Goal: Task Accomplishment & Management: Use online tool/utility

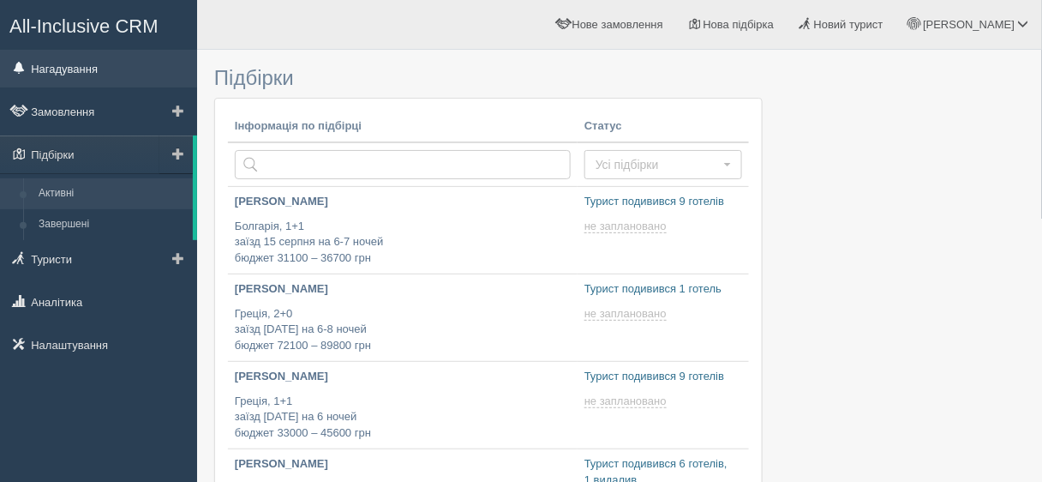
click at [45, 77] on link "Нагадування" at bounding box center [98, 69] width 197 height 38
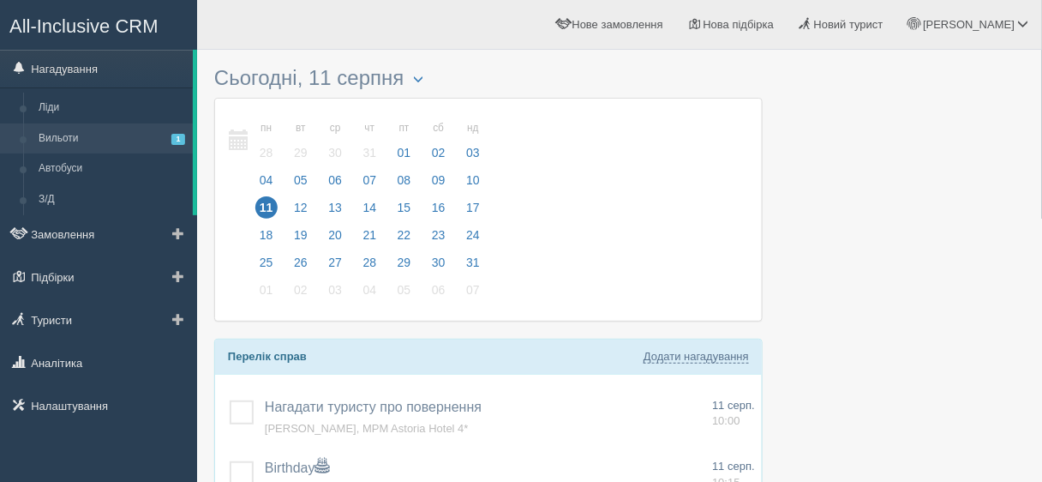
click at [112, 145] on link "Вильоти 1" at bounding box center [112, 138] width 162 height 31
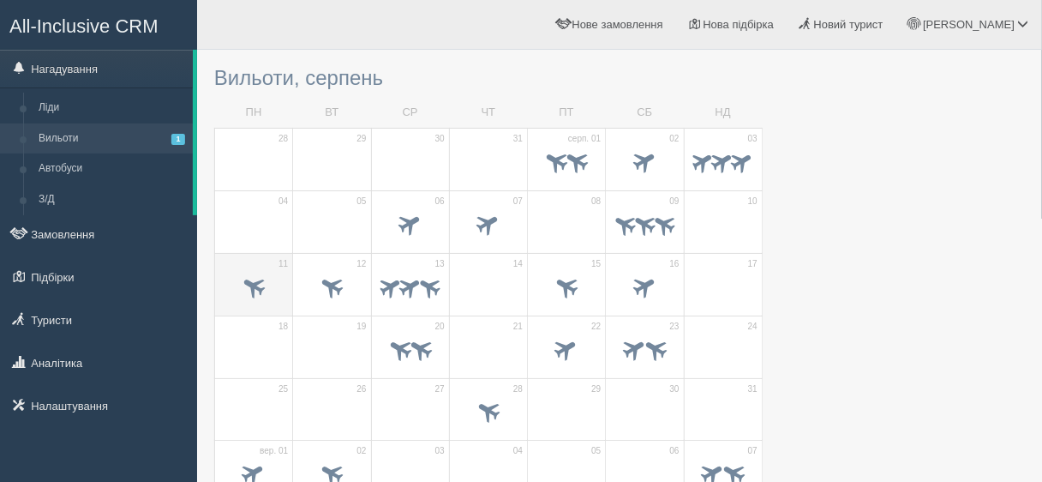
click at [259, 303] on div at bounding box center [254, 289] width 60 height 36
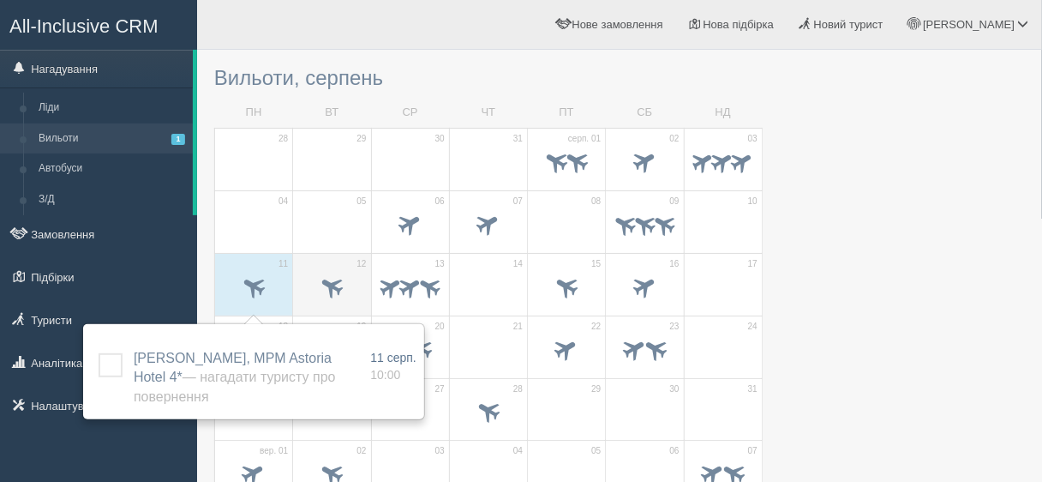
click at [310, 301] on span at bounding box center [332, 288] width 60 height 29
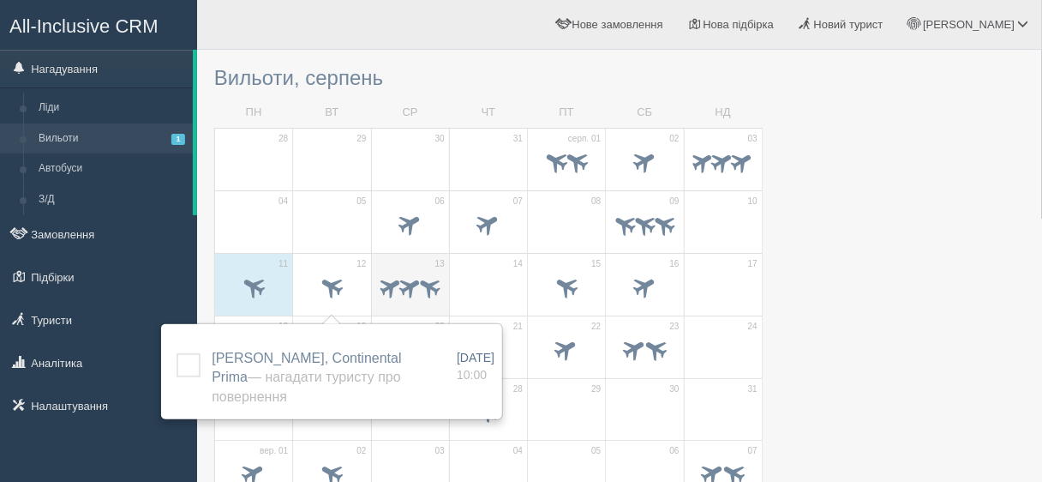
click at [406, 299] on span at bounding box center [410, 286] width 27 height 27
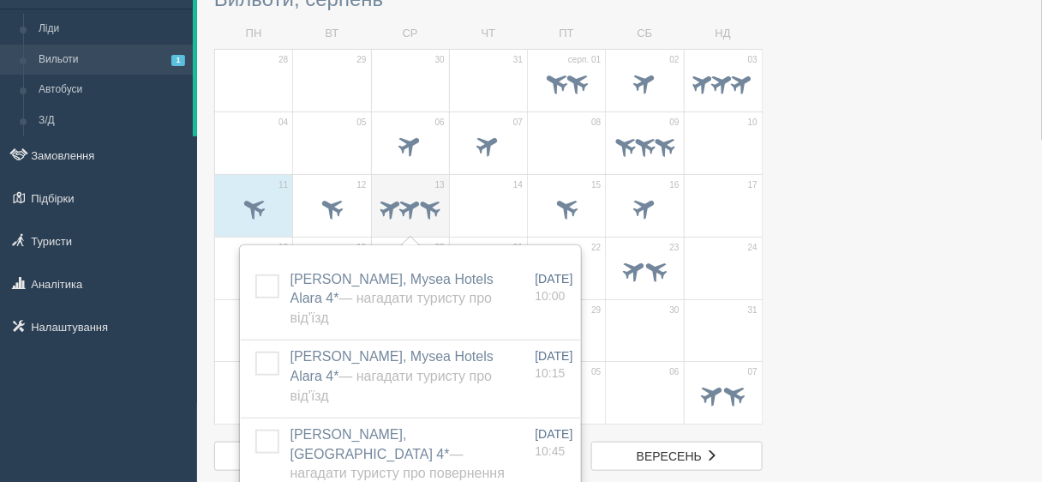
scroll to position [137, 0]
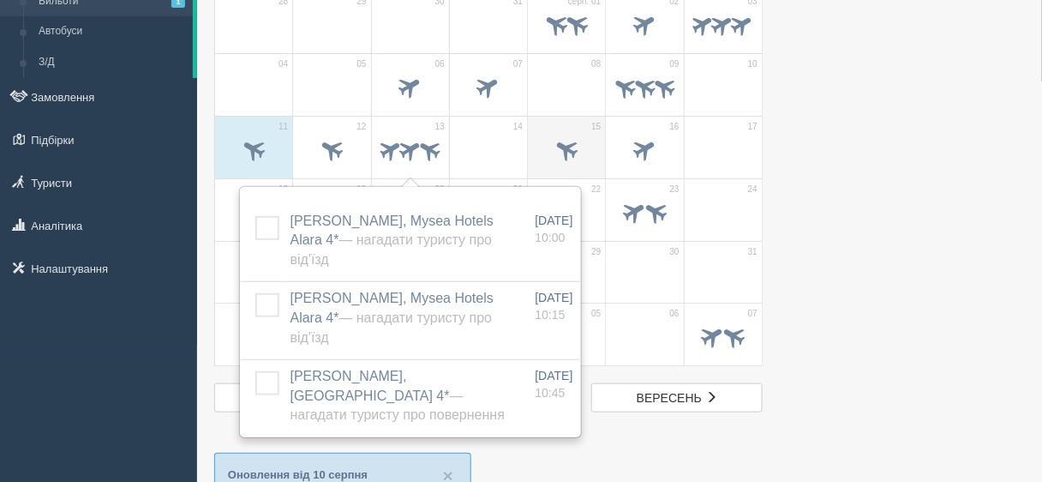
click at [581, 152] on span at bounding box center [567, 149] width 28 height 28
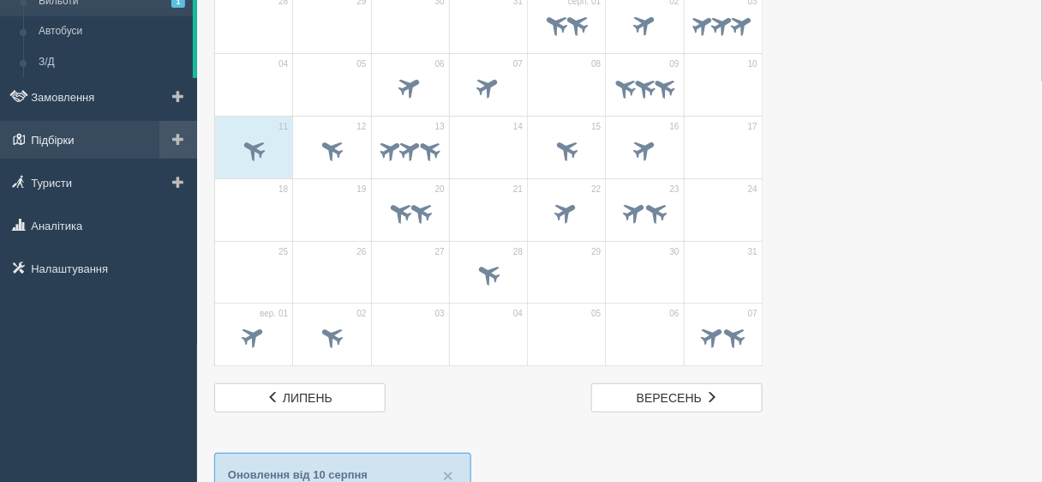
click at [41, 153] on link "Підбірки" at bounding box center [98, 140] width 197 height 38
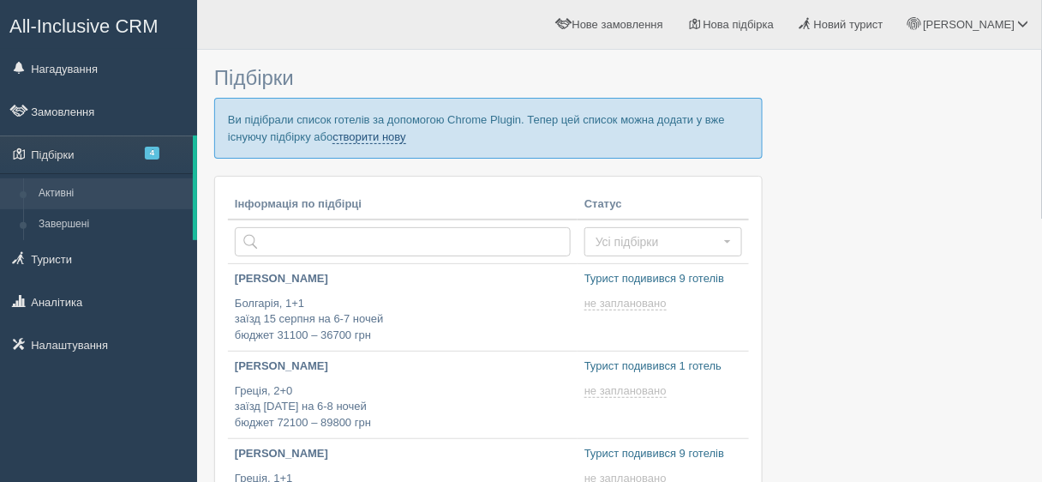
click at [380, 138] on link "створити нову" at bounding box center [369, 137] width 73 height 14
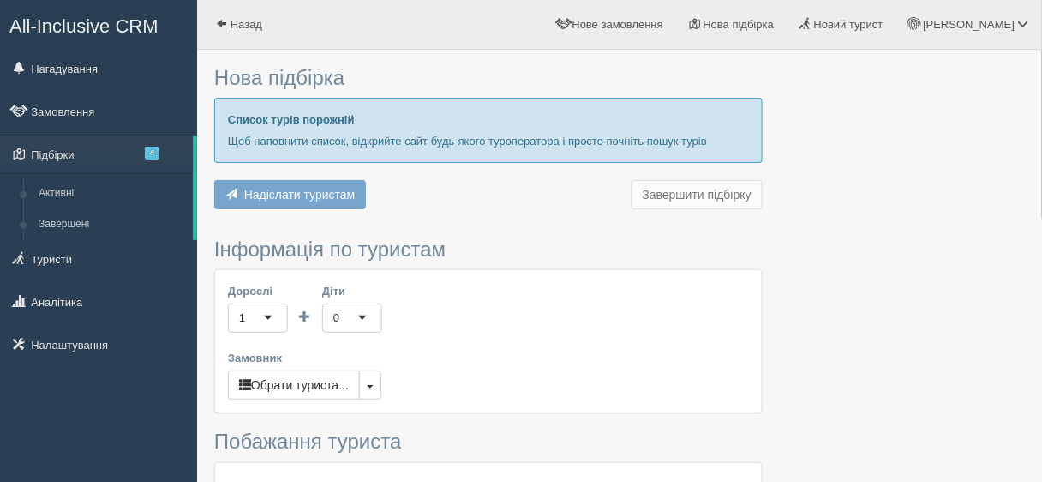
type input "8"
type input "42300"
type input "57300"
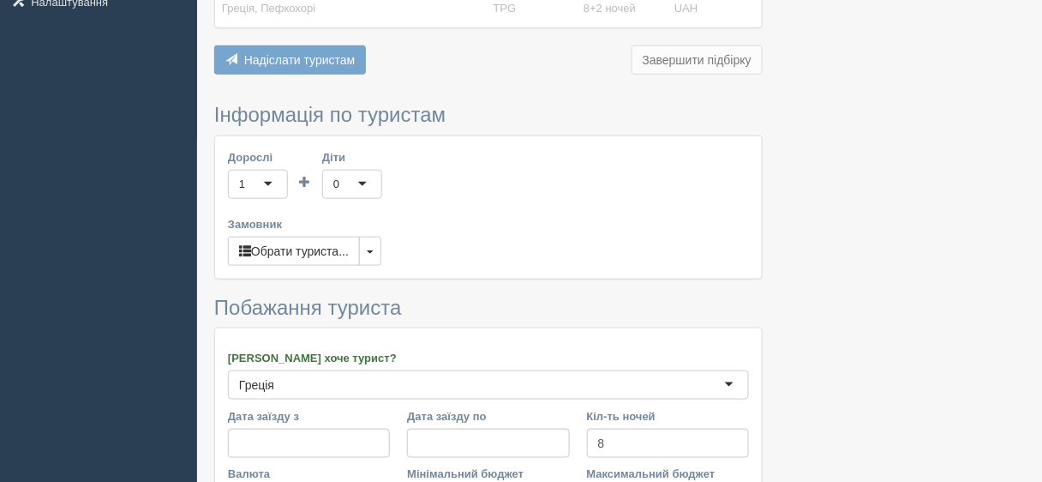
scroll to position [411, 0]
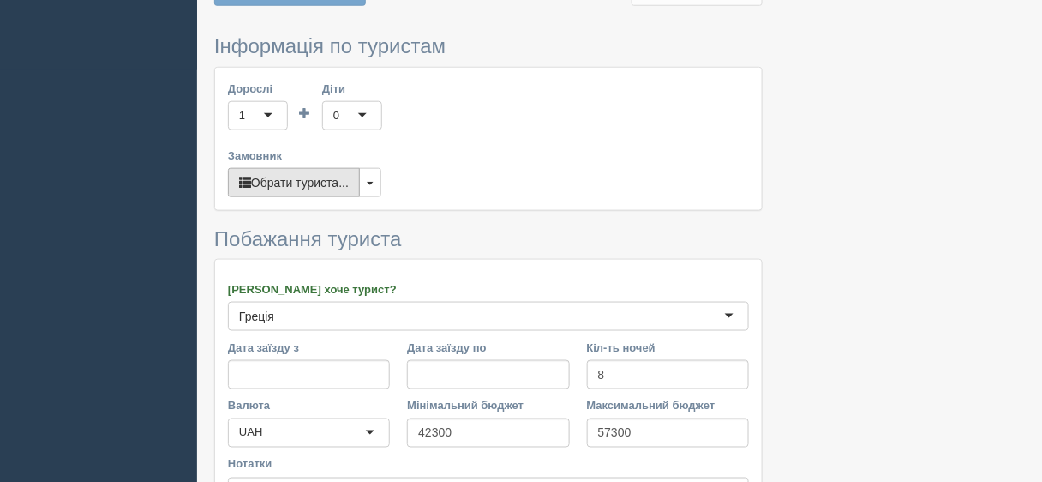
click at [318, 179] on button "Обрати туриста..." at bounding box center [294, 182] width 132 height 29
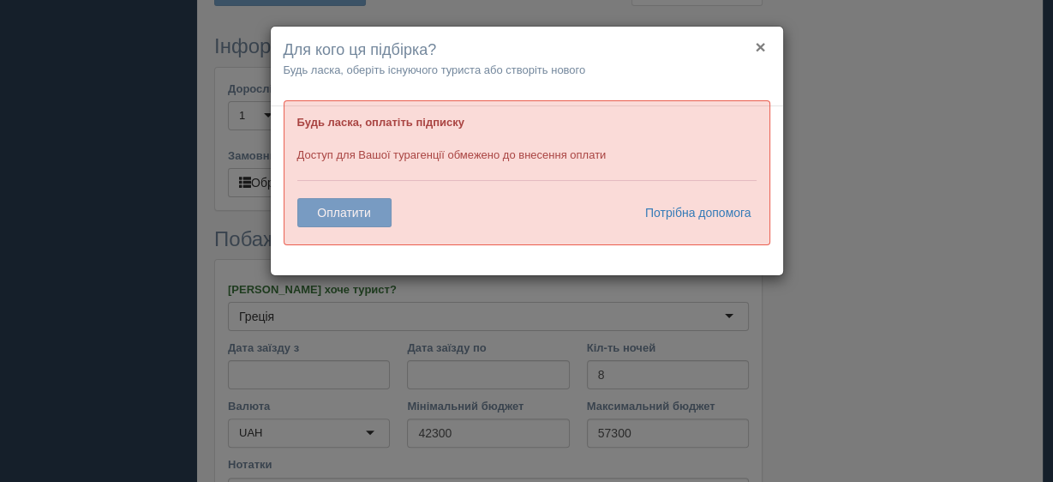
click at [763, 45] on button "×" at bounding box center [760, 47] width 10 height 18
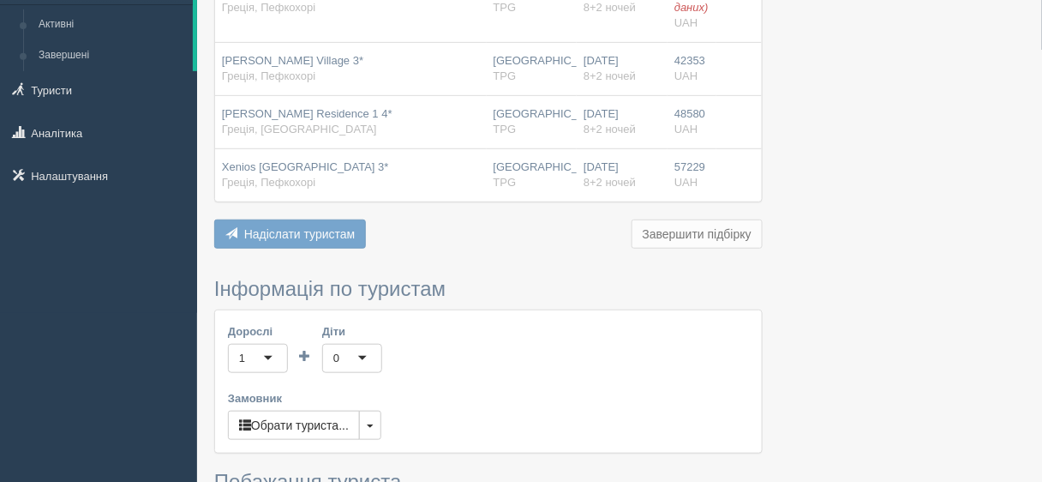
scroll to position [274, 0]
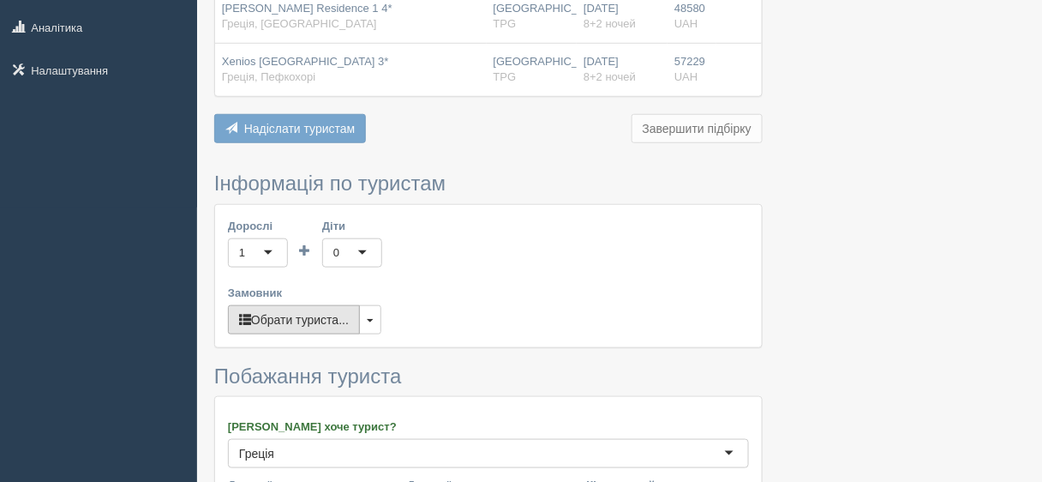
click at [322, 318] on button "Обрати туриста..." at bounding box center [294, 319] width 132 height 29
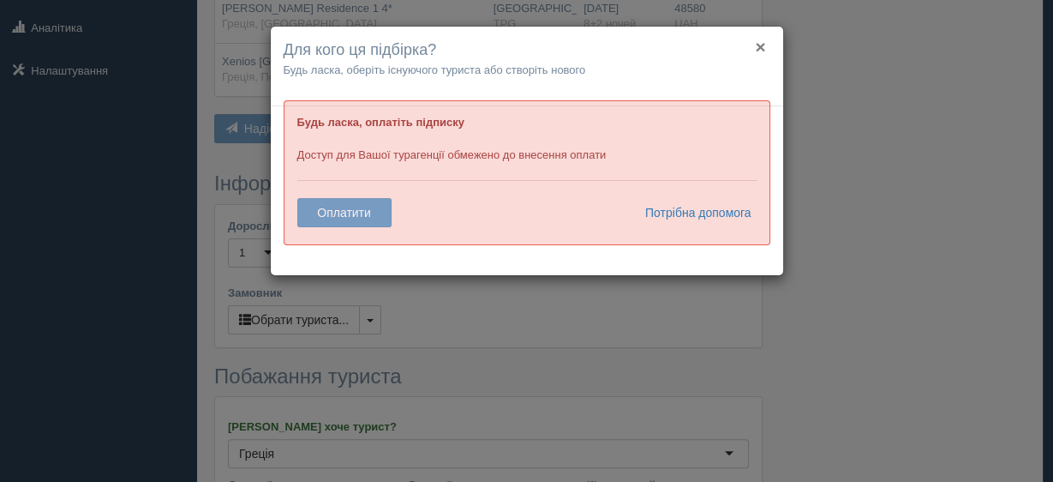
click at [757, 45] on button "×" at bounding box center [760, 47] width 10 height 18
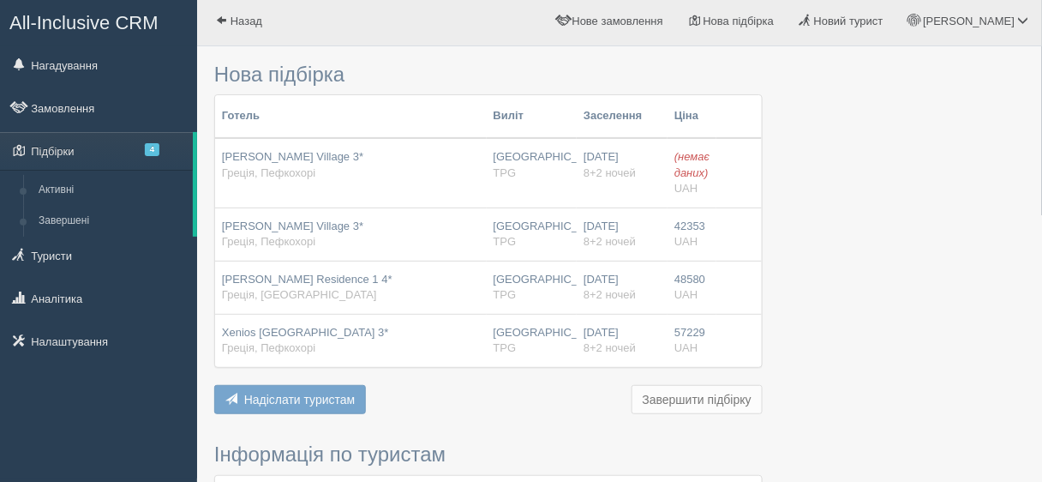
scroll to position [0, 0]
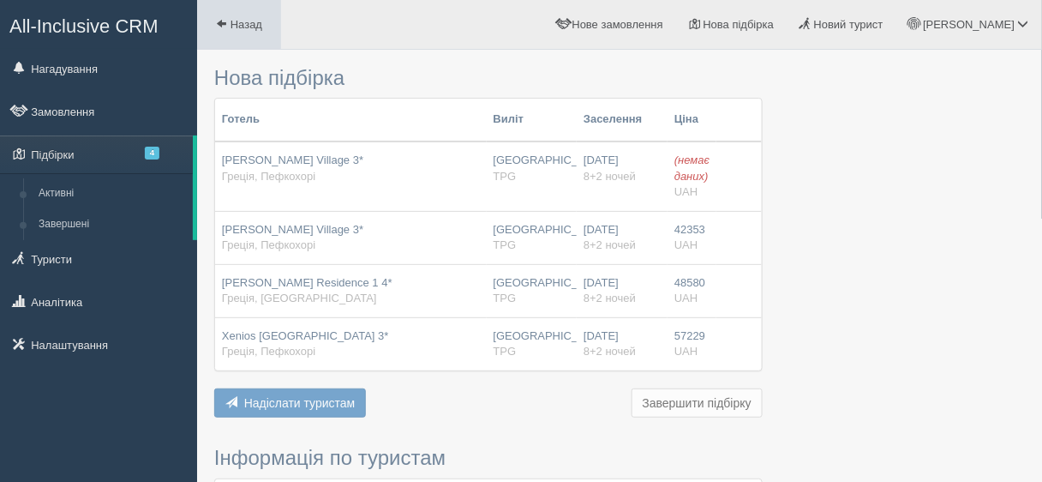
click at [246, 31] on link "Назад" at bounding box center [239, 24] width 84 height 49
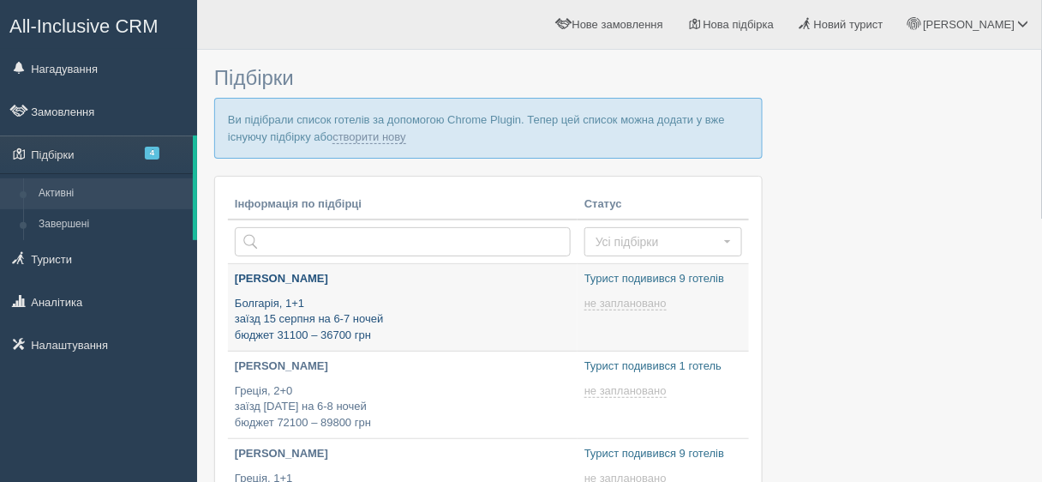
type input "2025-08-11 13:50"
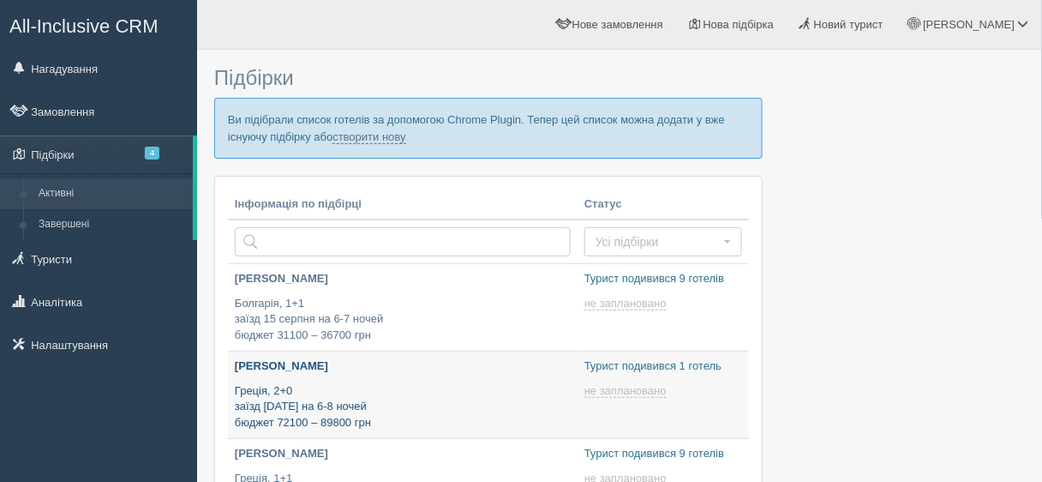
type input "2025-08-11 13:40"
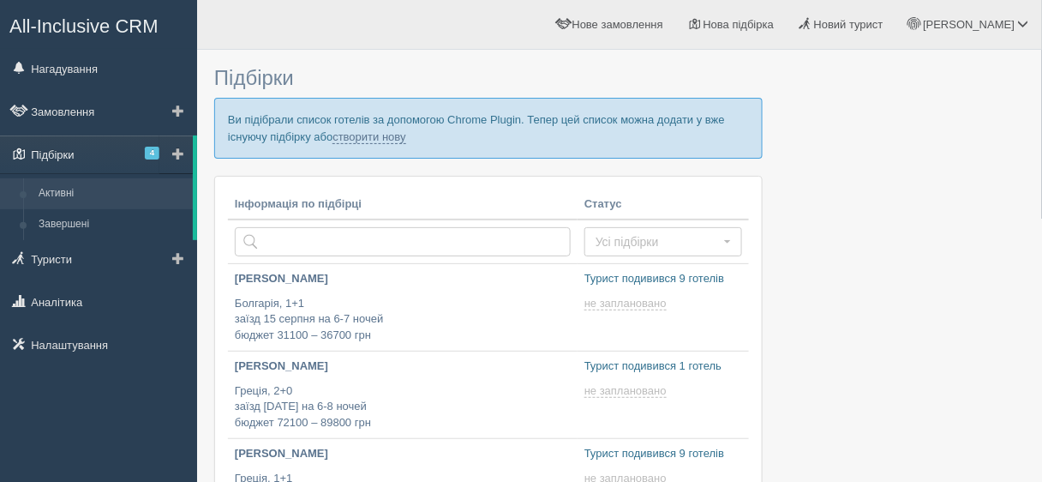
click at [73, 158] on link "Підбірки 4" at bounding box center [96, 154] width 193 height 38
paste input "[PHONE_NUMBER]"
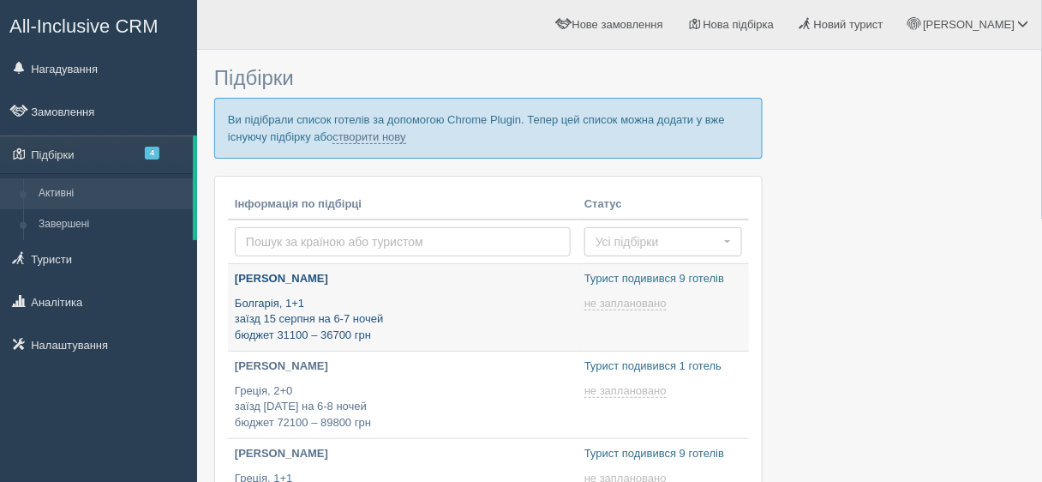
type input "[PHONE_NUMBER]"
type input "[DATE] 13:50"
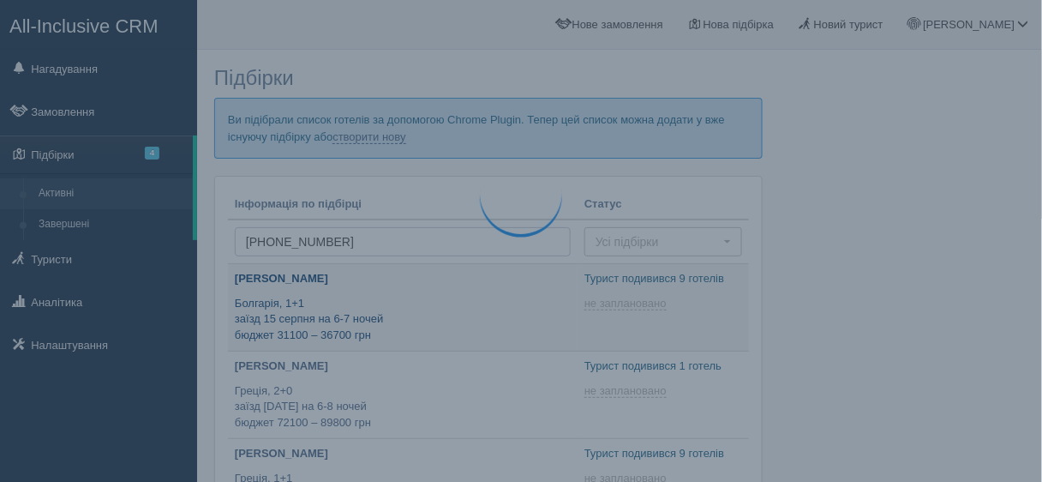
type input "[PHONE_NUMBER]"
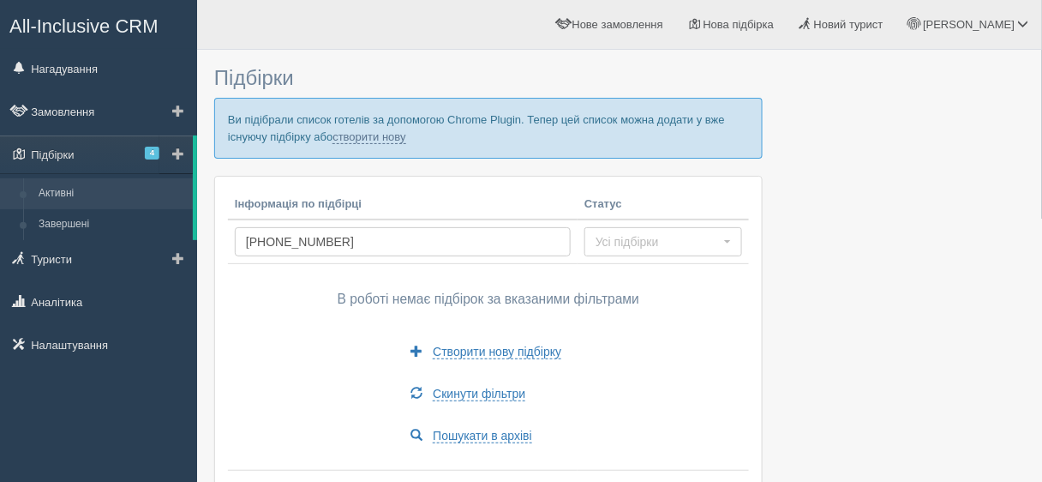
click at [79, 188] on link "Активні" at bounding box center [112, 193] width 162 height 31
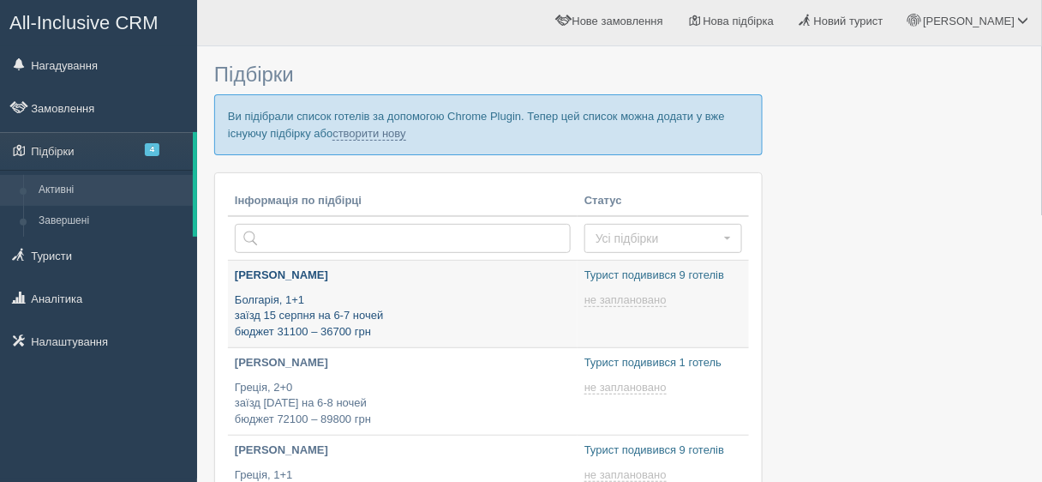
type input "[DATE] 13:50"
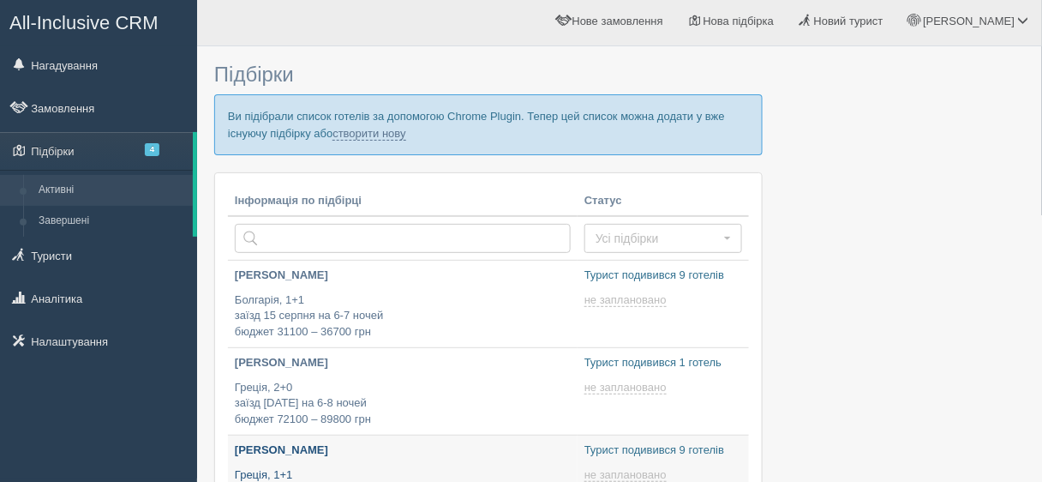
type input "[DATE] 13:30"
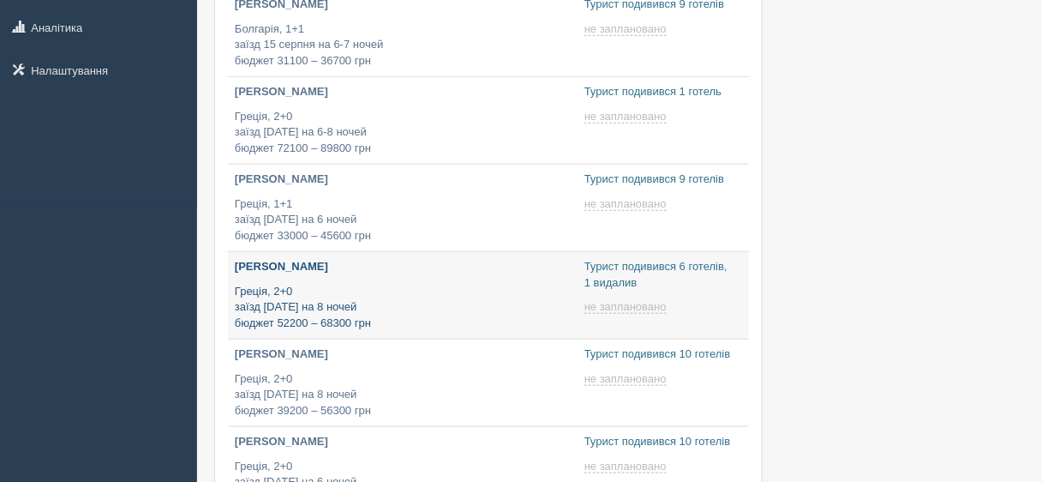
type input "[DATE] 13:30"
click at [514, 294] on p "Греція, 2+0 заїзд 14 серпня на 8 ночей бюджет 52200 – 68300 грн" at bounding box center [403, 308] width 336 height 48
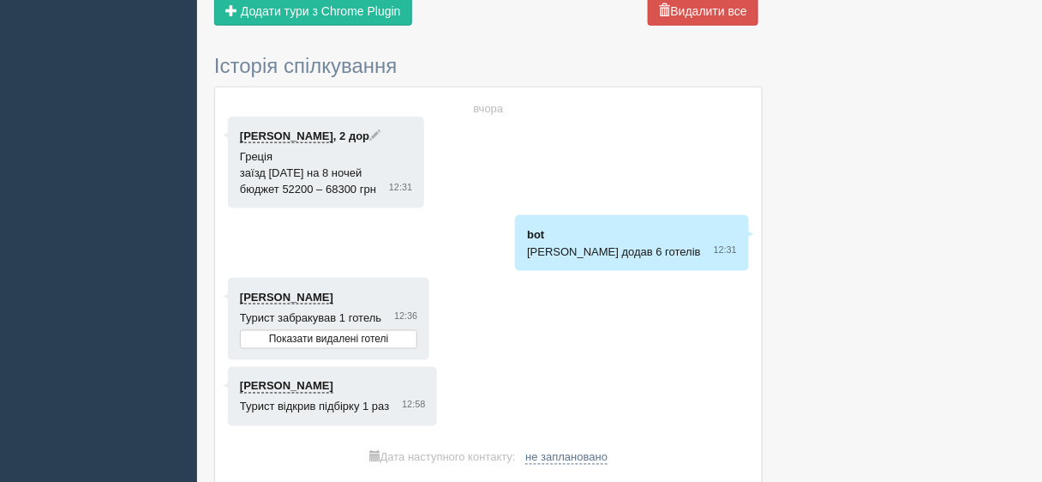
scroll to position [274, 0]
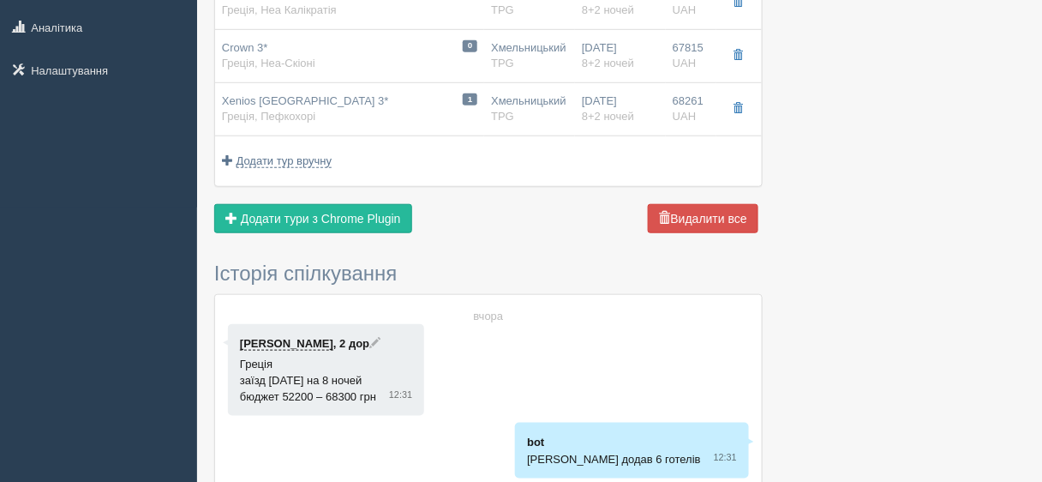
click at [320, 231] on div "Надіслати туристу Надіслати Завершити підбірку Активувати підбірку Додати з Plu…" at bounding box center [488, 220] width 548 height 33
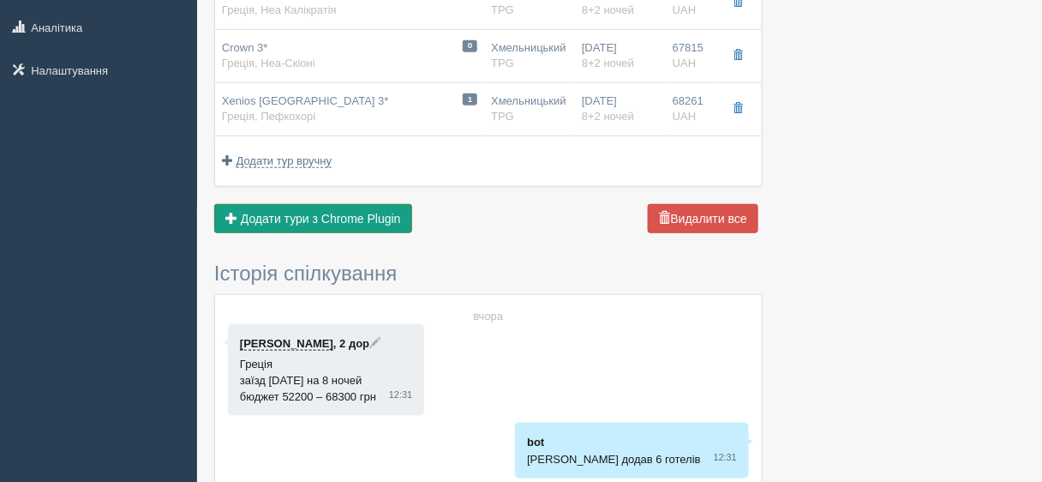
click at [320, 225] on button "Додати з Plugin Додати тури з Chrome Plugin" at bounding box center [313, 218] width 198 height 29
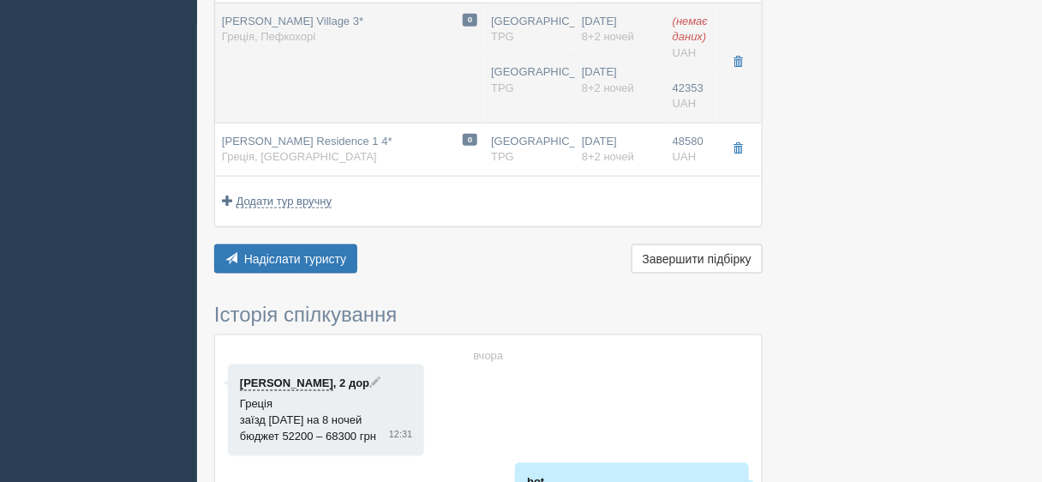
scroll to position [548, 0]
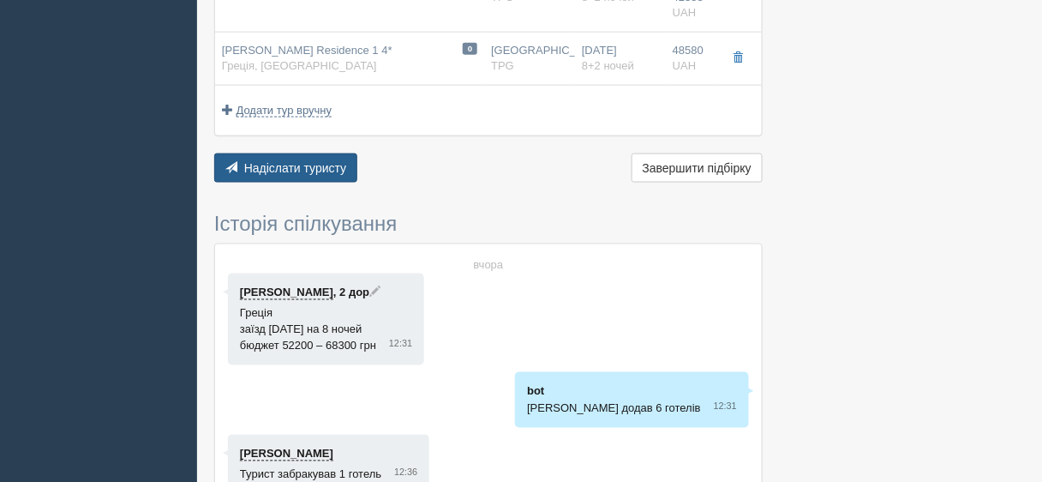
click at [318, 172] on button "Надіслати туристу Надіслати" at bounding box center [285, 167] width 143 height 29
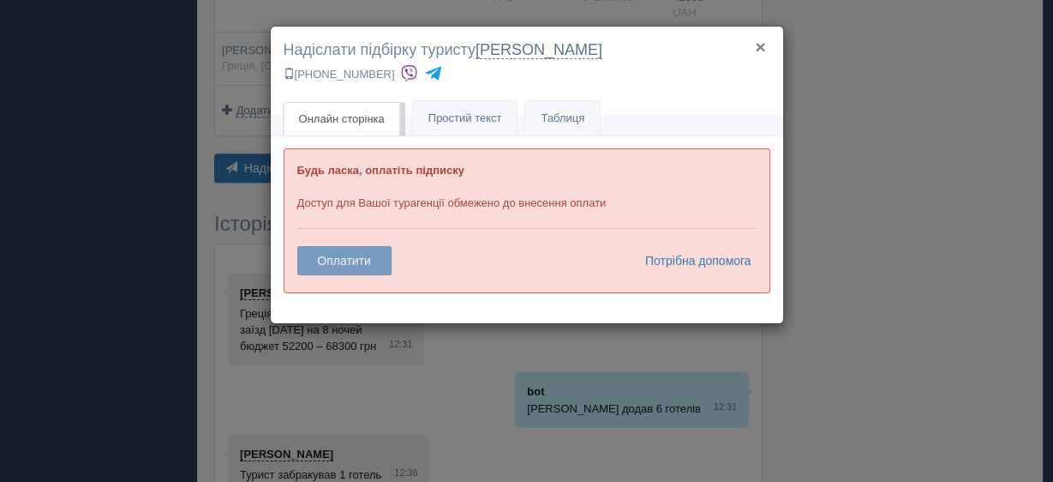
click at [757, 45] on button "×" at bounding box center [760, 47] width 10 height 18
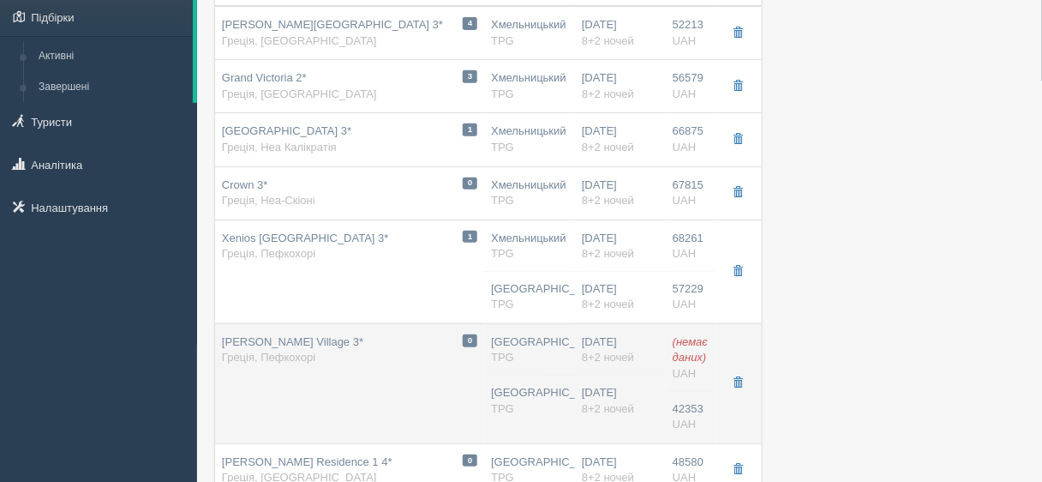
scroll to position [0, 0]
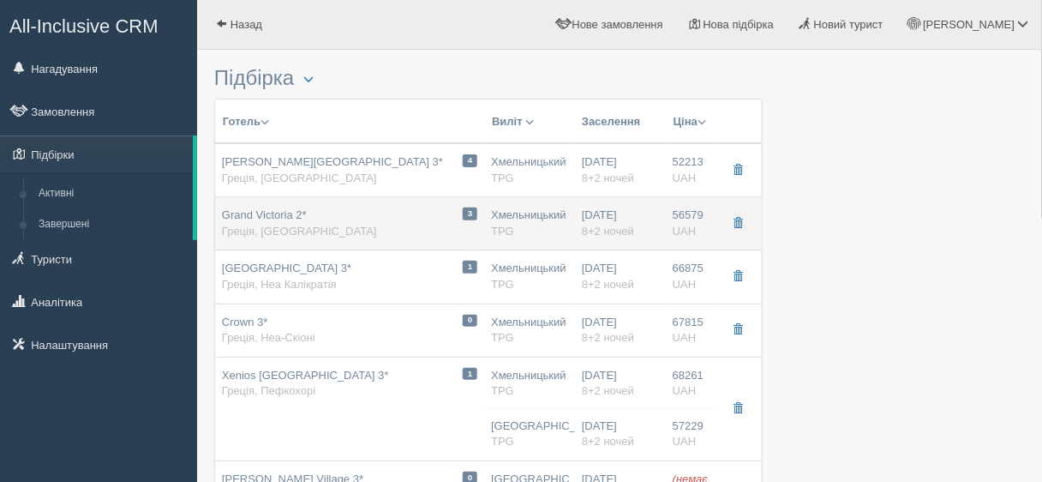
click at [378, 232] on div "3 Grand Victoria 2* Греція, Ханіоті" at bounding box center [349, 223] width 255 height 32
type input "Grand Victoria 2*"
type input "Греція"
type input "Ханіоті"
type input "56579.00"
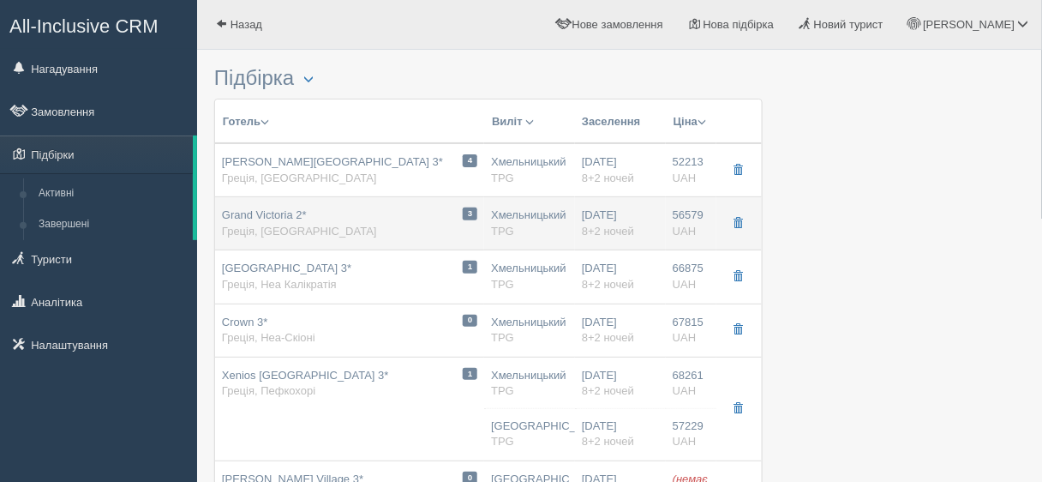
type input "Хмельницький"
type input "8+2"
type input "Dbl (Standard), 2 Adults"
type input "HB"
type input "TPG"
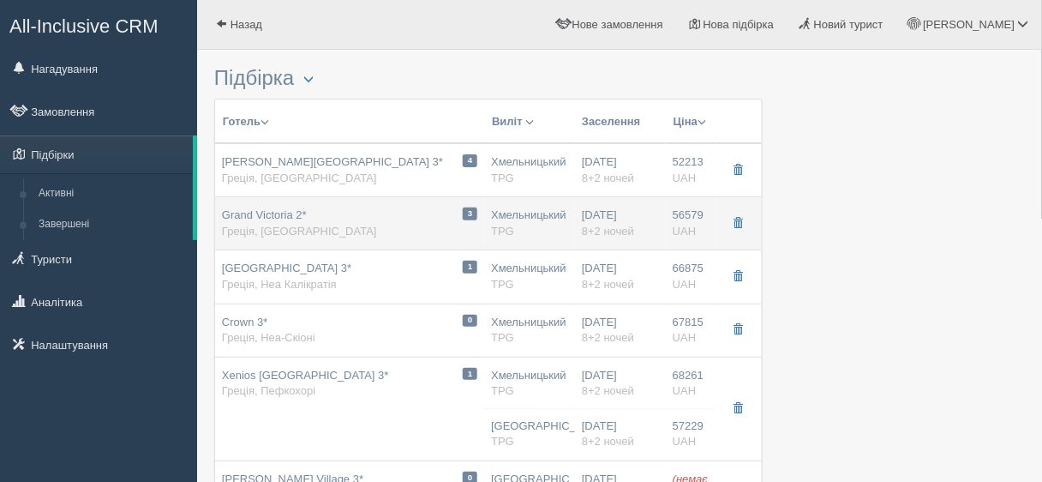
type input "https://agent.tpg.ua/ua/hotel/11619"
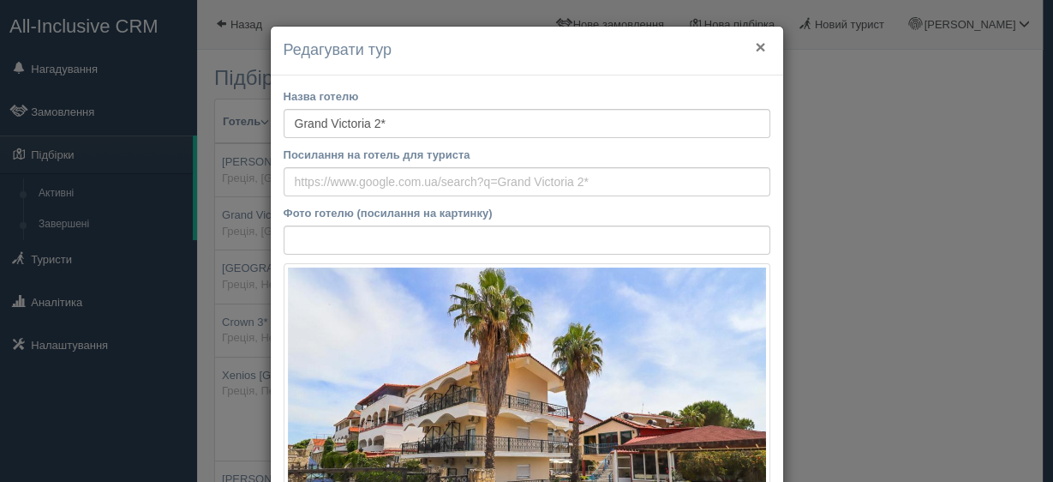
click at [755, 44] on button "×" at bounding box center [760, 47] width 10 height 18
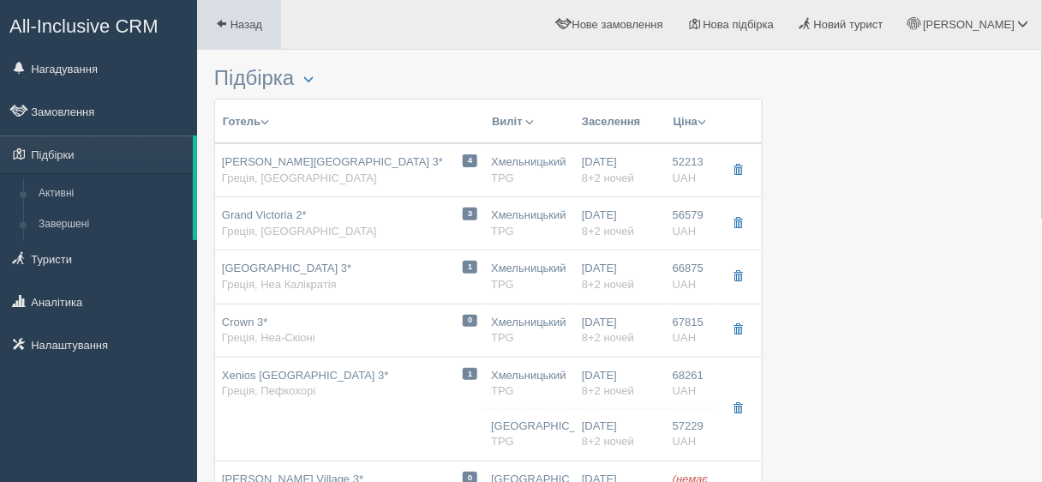
click at [255, 30] on span "Назад" at bounding box center [247, 24] width 32 height 13
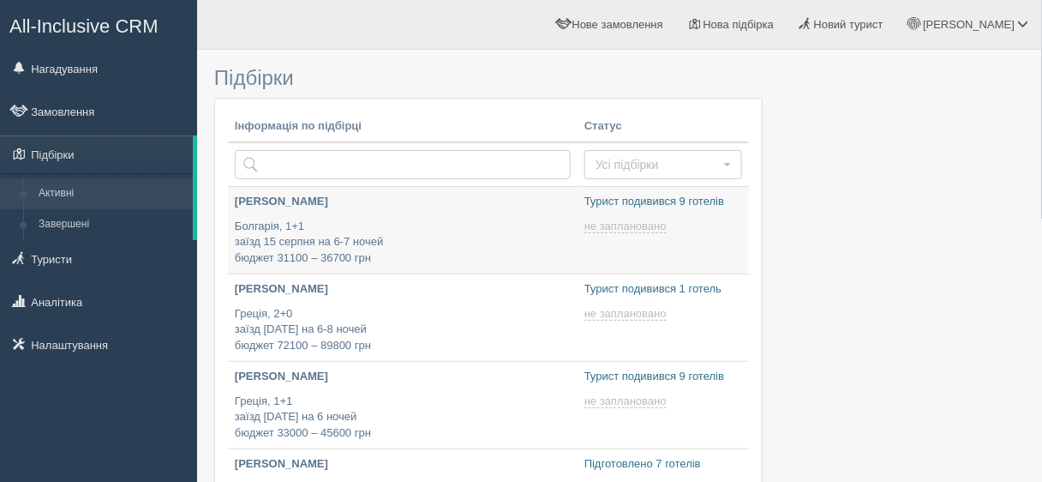
type input "2025-08-11 13:50"
type input "2025-08-11 13:40"
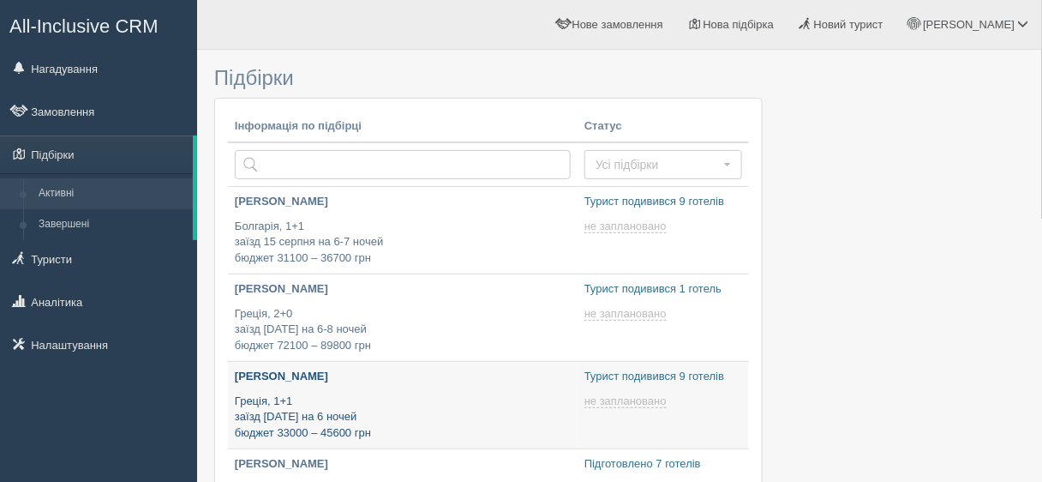
type input "2025-08-11 13:30"
